Goal: Information Seeking & Learning: Learn about a topic

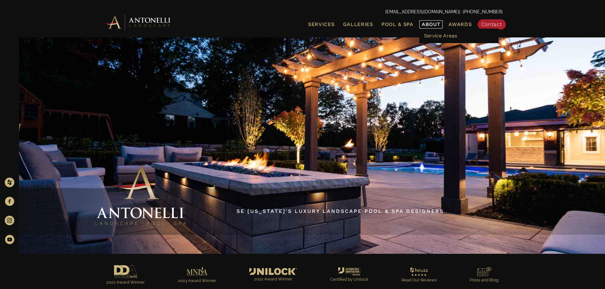
click at [432, 23] on span "About" at bounding box center [430, 24] width 19 height 5
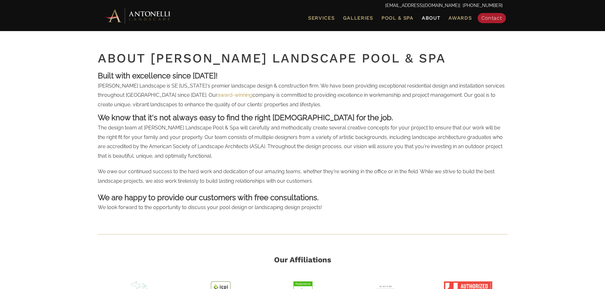
scroll to position [159, 0]
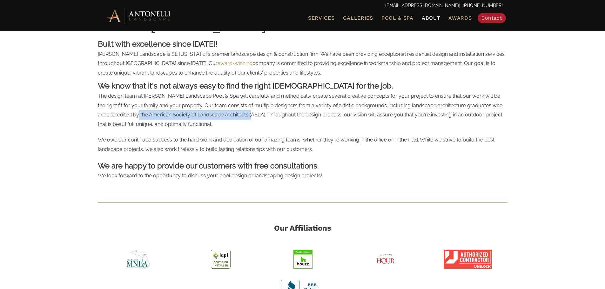
drag, startPoint x: 228, startPoint y: 113, endPoint x: 113, endPoint y: 118, distance: 115.3
click at [113, 118] on p "The design team at [PERSON_NAME] Landscape Pool & Spa will carefully and method…" at bounding box center [302, 111] width 409 height 41
